Goal: Check status: Check status

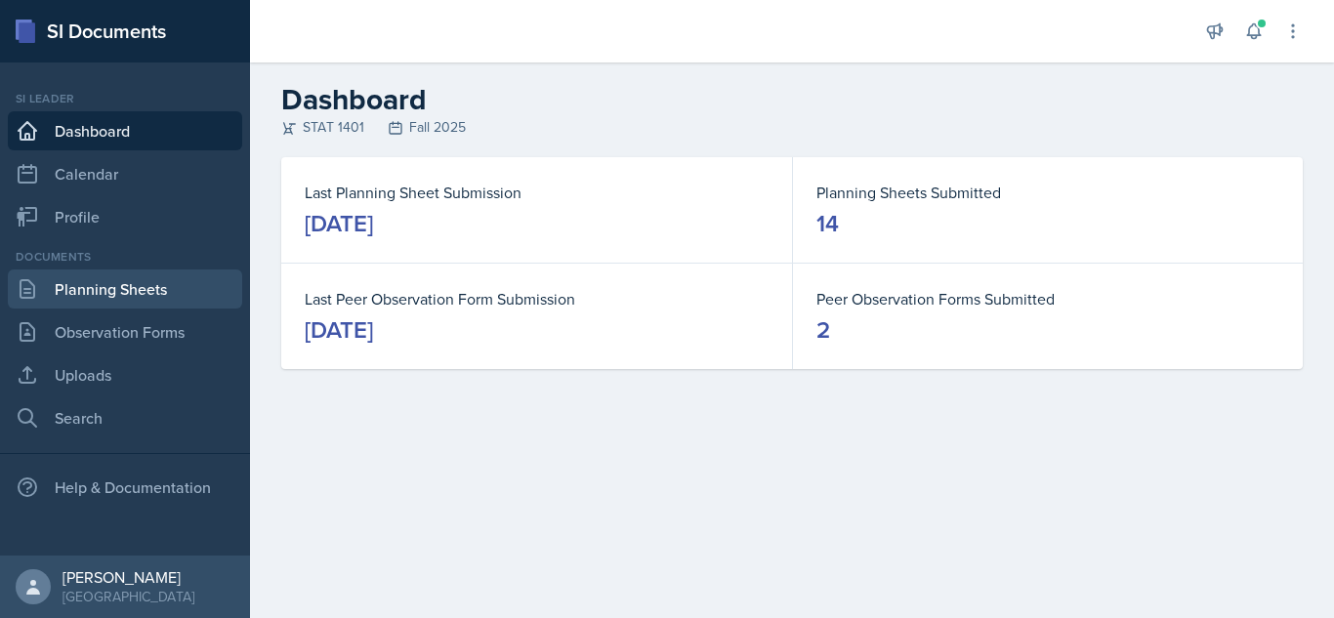
click at [127, 291] on link "Planning Sheets" at bounding box center [125, 289] width 234 height 39
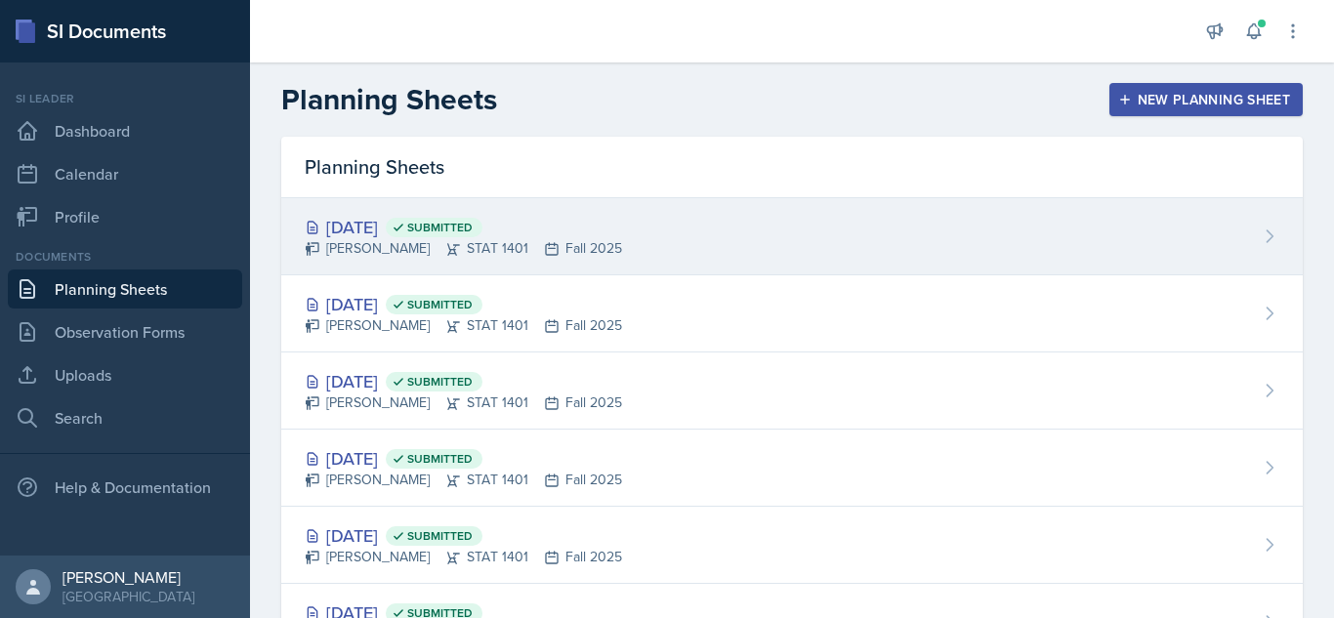
click at [734, 219] on div "[DATE] Submitted [PERSON_NAME] STAT 1401 Fall 2025" at bounding box center [792, 236] width 1022 height 77
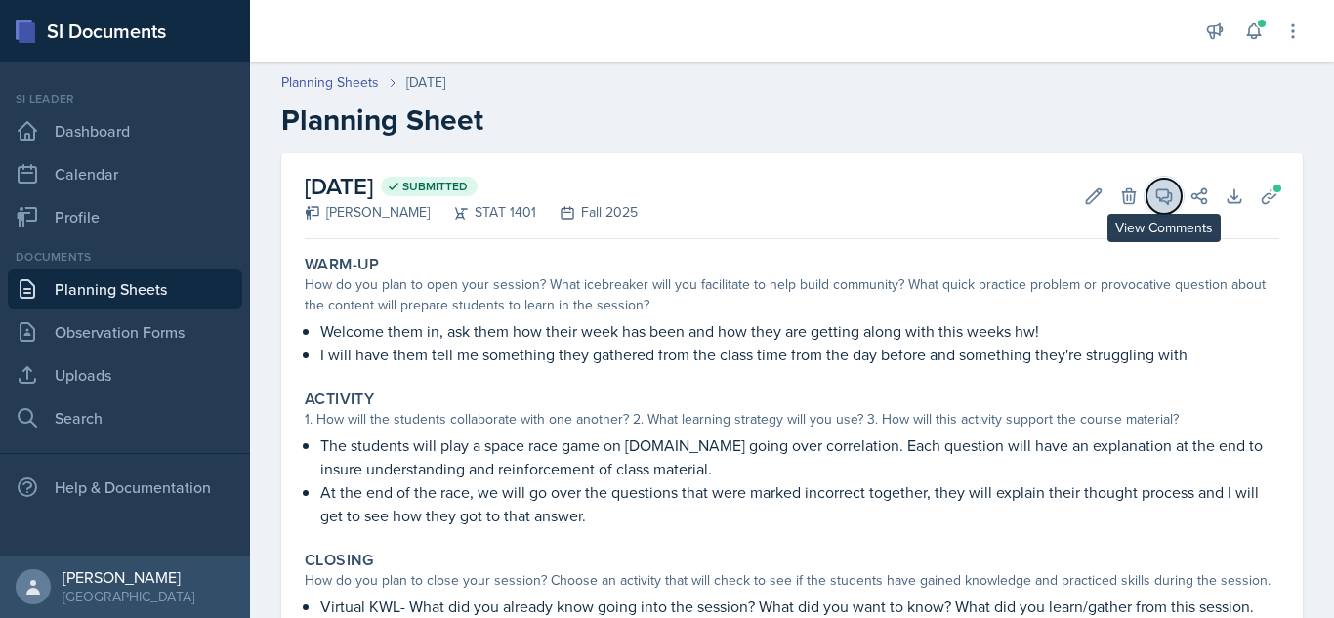
click at [1158, 194] on icon at bounding box center [1165, 197] width 15 height 15
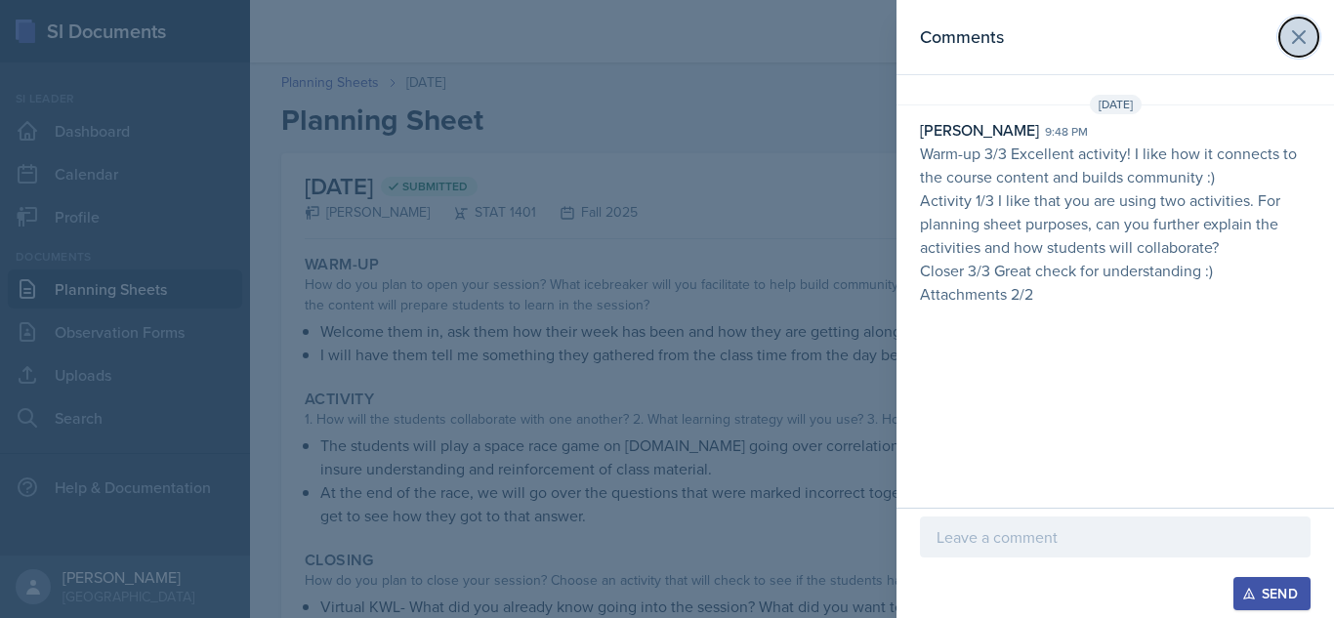
click at [1303, 39] on icon at bounding box center [1298, 36] width 23 height 23
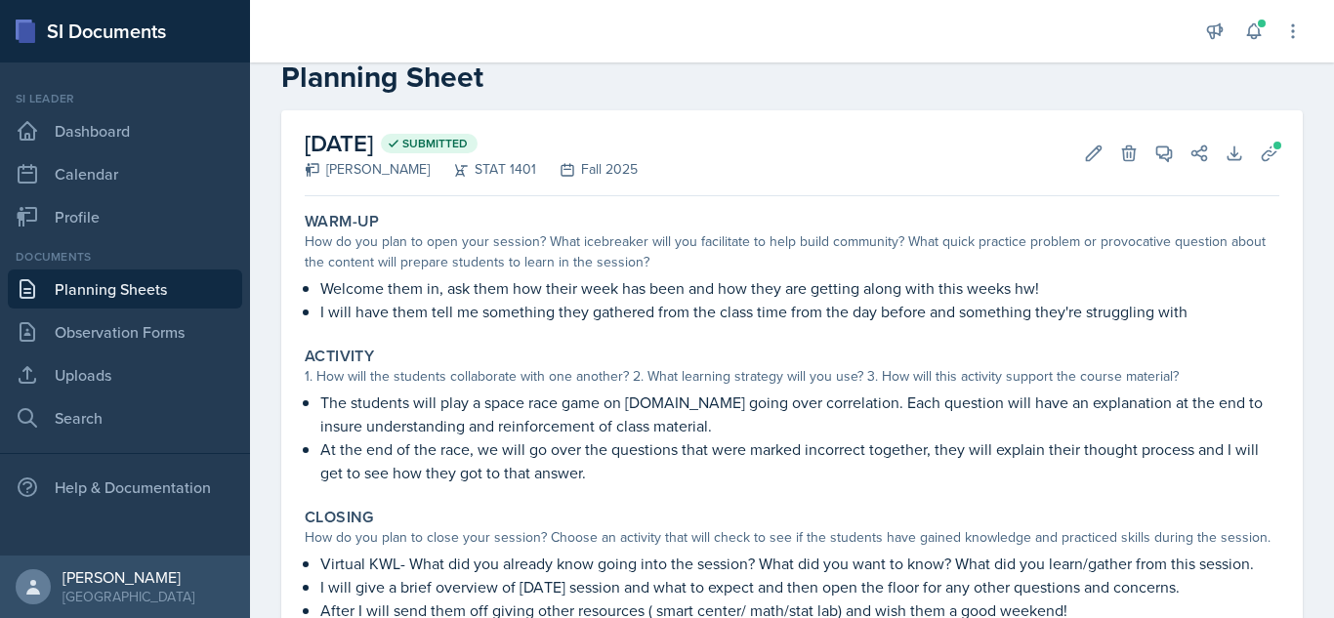
scroll to position [45, 0]
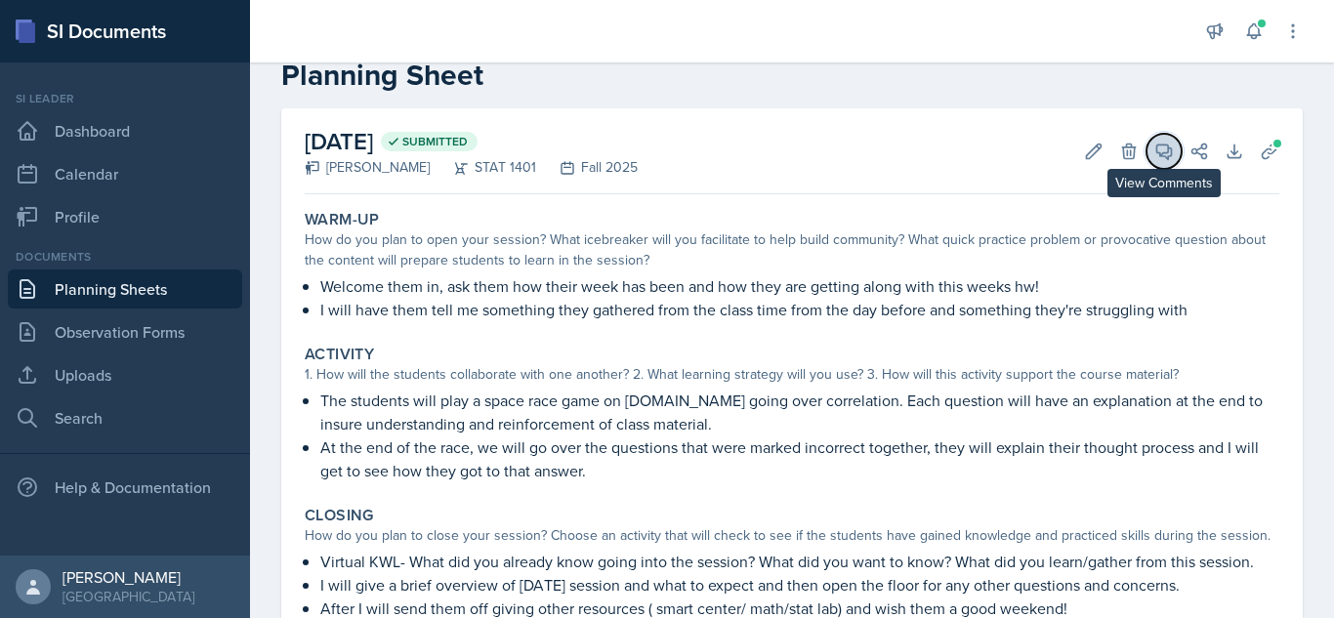
click at [1155, 146] on icon at bounding box center [1165, 152] width 20 height 20
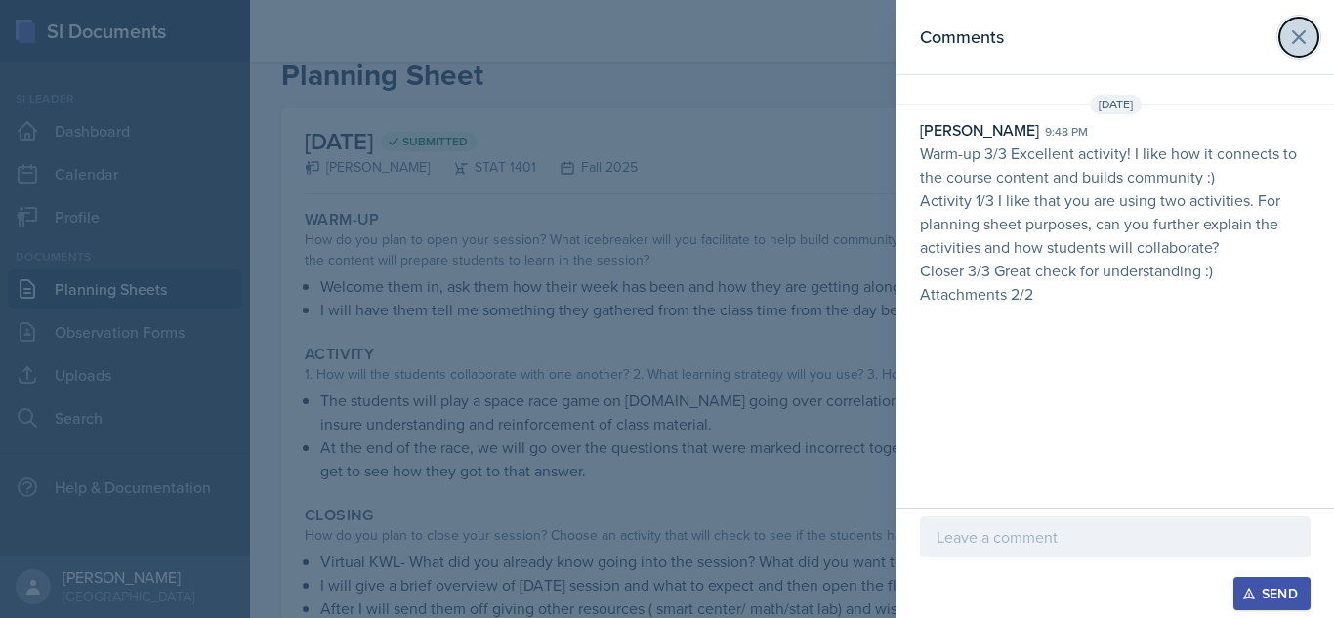
click at [1299, 35] on icon at bounding box center [1298, 36] width 23 height 23
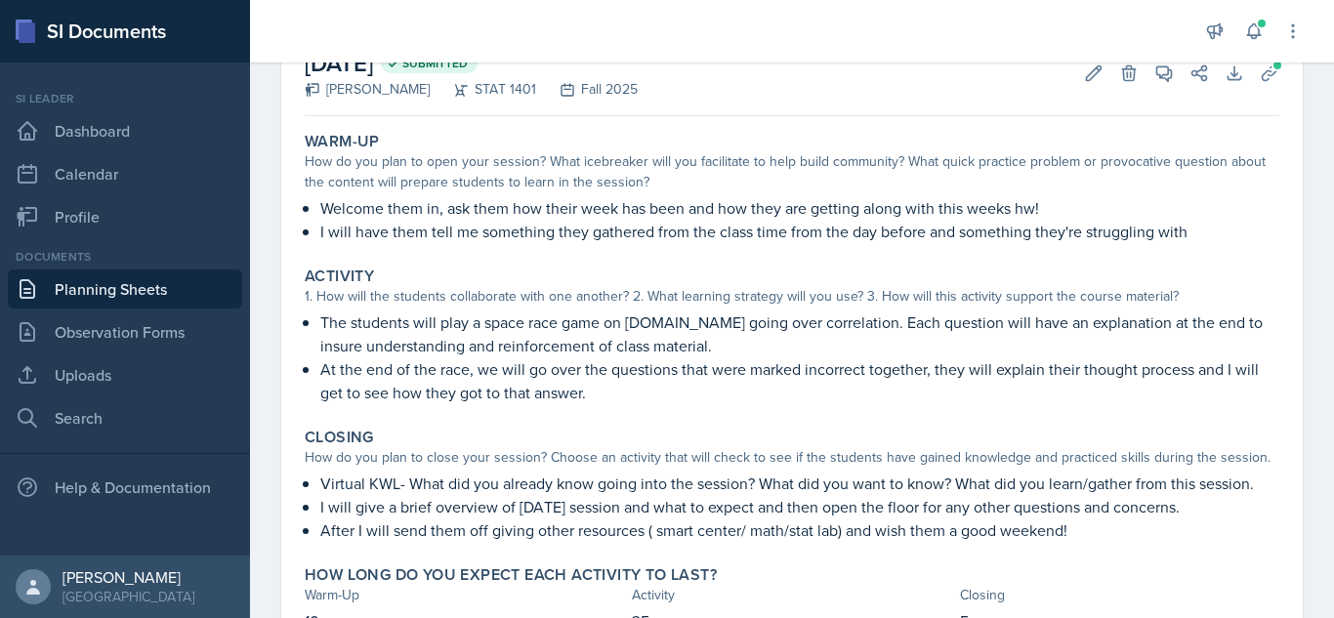
scroll to position [145, 0]
